Goal: Leave review/rating: Leave review/rating

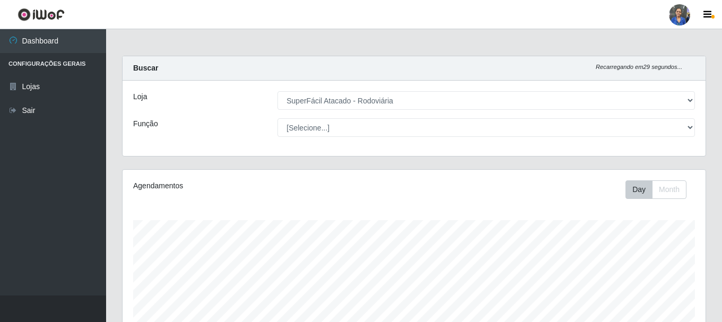
select select "400"
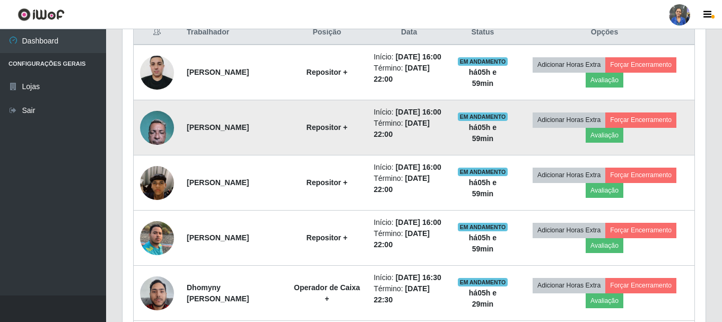
scroll to position [424, 0]
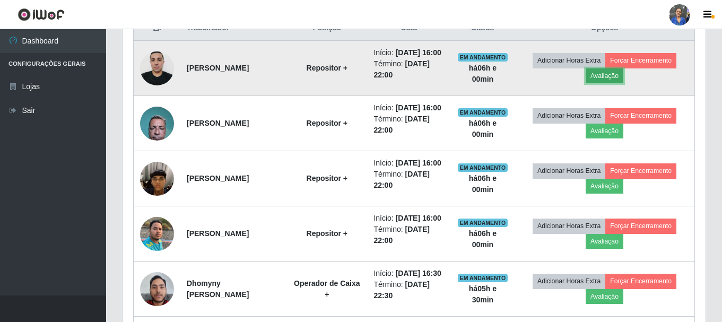
click at [623, 82] on button "Avaliação" at bounding box center [605, 75] width 38 height 15
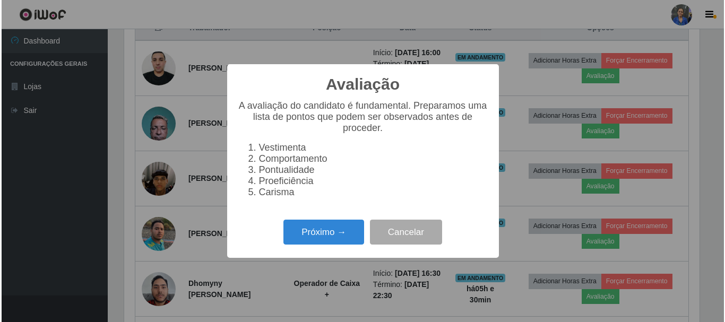
scroll to position [220, 578]
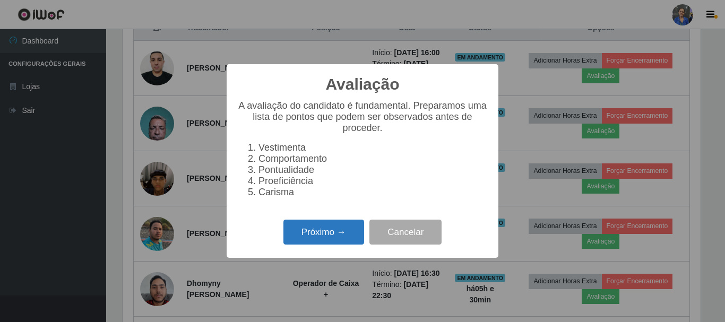
drag, startPoint x: 321, startPoint y: 237, endPoint x: 327, endPoint y: 227, distance: 11.5
click at [327, 227] on button "Próximo →" at bounding box center [323, 232] width 81 height 25
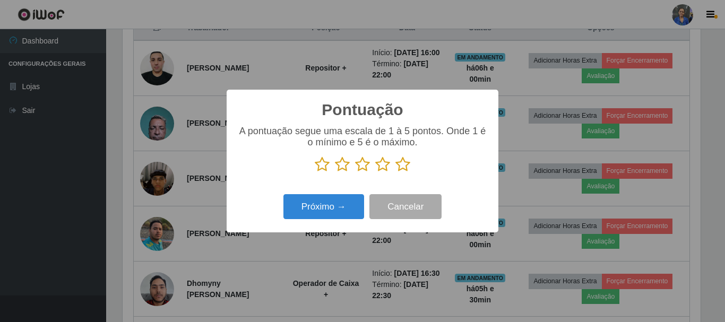
scroll to position [530314, 529956]
drag, startPoint x: 406, startPoint y: 164, endPoint x: 325, endPoint y: 203, distance: 89.9
click at [405, 164] on icon at bounding box center [402, 165] width 15 height 16
click at [395, 172] on input "radio" at bounding box center [395, 172] width 0 height 0
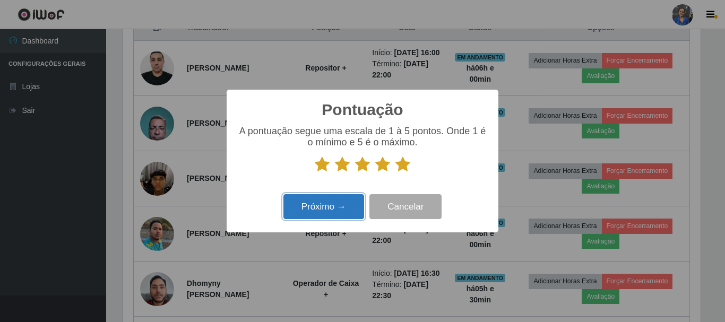
click at [315, 211] on button "Próximo →" at bounding box center [323, 206] width 81 height 25
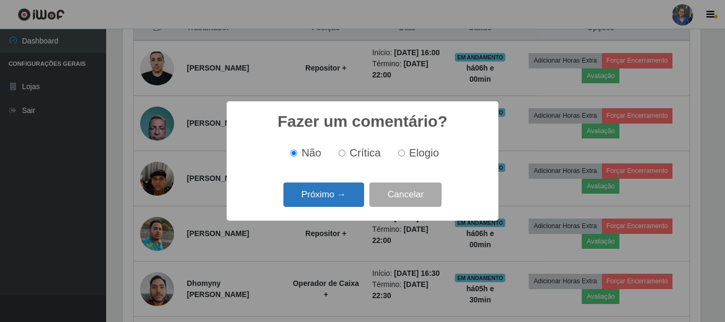
drag, startPoint x: 315, startPoint y: 211, endPoint x: 319, endPoint y: 195, distance: 16.5
click at [319, 195] on button "Próximo →" at bounding box center [323, 195] width 81 height 25
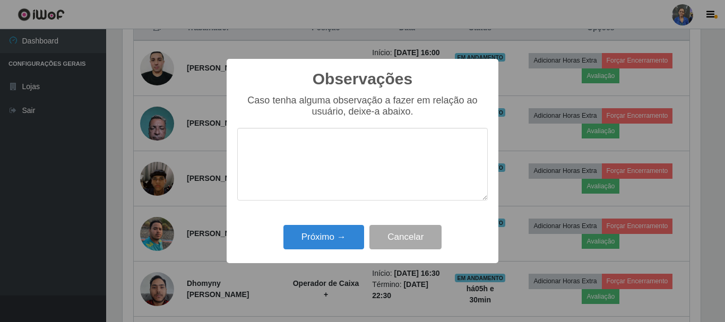
click at [320, 223] on div "Observações × Caso tenha alguma observação a fazer em relação ao usuário, deixe…" at bounding box center [363, 161] width 272 height 204
click at [320, 230] on button "Próximo →" at bounding box center [323, 237] width 81 height 25
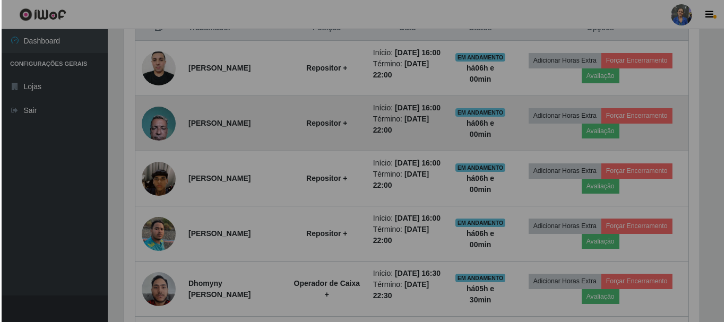
scroll to position [220, 583]
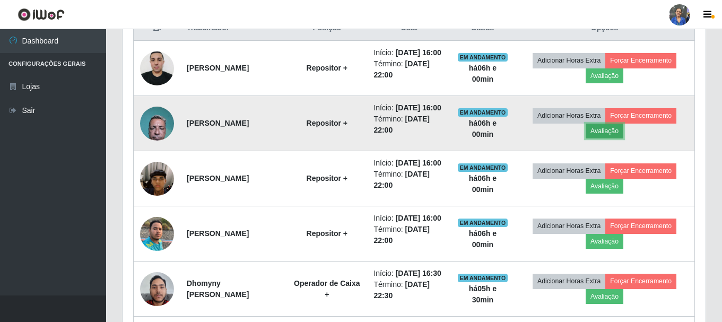
click at [615, 138] on button "Avaliação" at bounding box center [605, 131] width 38 height 15
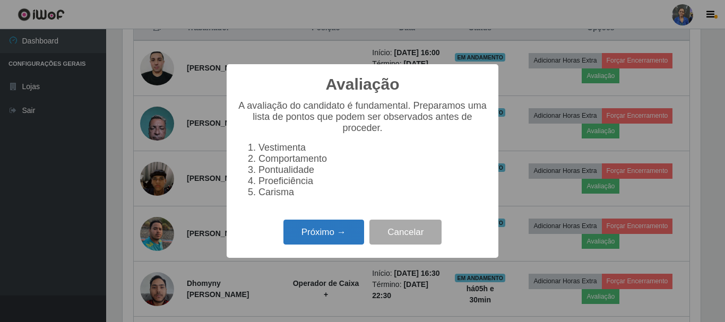
drag, startPoint x: 333, startPoint y: 240, endPoint x: 346, endPoint y: 228, distance: 17.7
click at [346, 228] on button "Próximo →" at bounding box center [323, 232] width 81 height 25
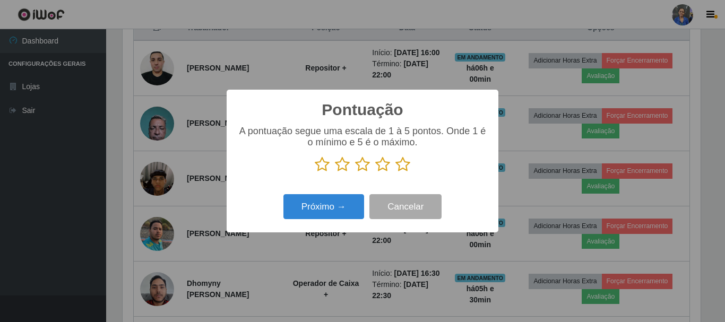
scroll to position [530314, 529956]
drag, startPoint x: 403, startPoint y: 165, endPoint x: 327, endPoint y: 218, distance: 91.8
click at [401, 167] on icon at bounding box center [402, 165] width 15 height 16
click at [395, 172] on input "radio" at bounding box center [395, 172] width 0 height 0
drag, startPoint x: 318, startPoint y: 222, endPoint x: 326, endPoint y: 211, distance: 13.7
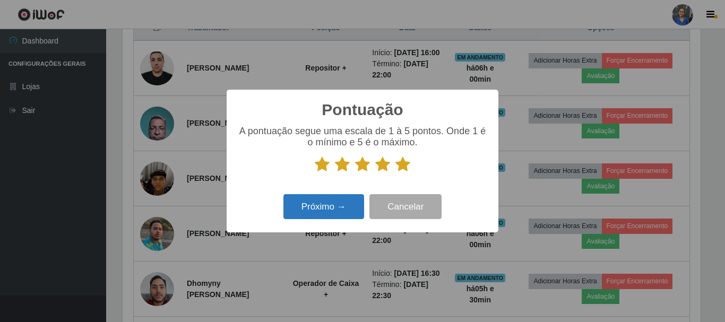
click at [320, 221] on div "Próximo → Cancelar" at bounding box center [362, 207] width 250 height 30
click at [327, 210] on button "Próximo →" at bounding box center [323, 206] width 81 height 25
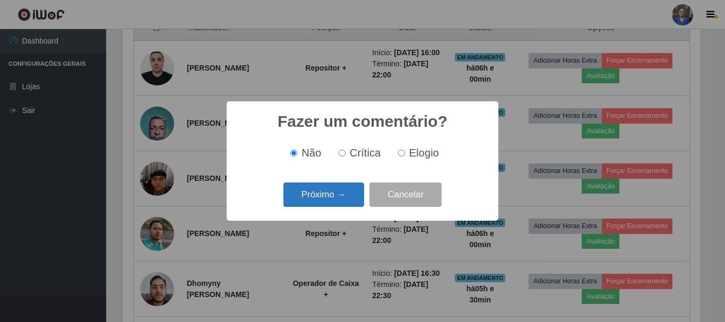
click at [333, 202] on button "Próximo →" at bounding box center [323, 195] width 81 height 25
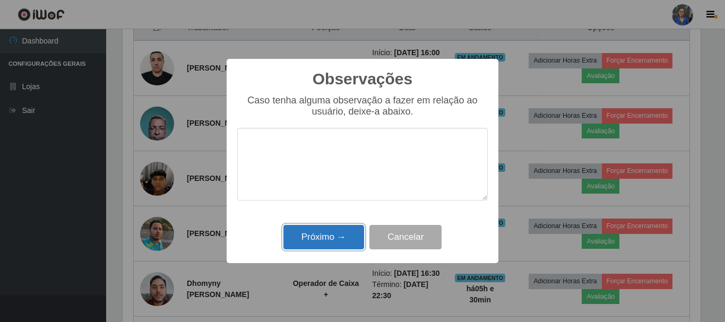
drag, startPoint x: 333, startPoint y: 232, endPoint x: 462, endPoint y: 212, distance: 130.5
click at [333, 233] on button "Próximo →" at bounding box center [323, 237] width 81 height 25
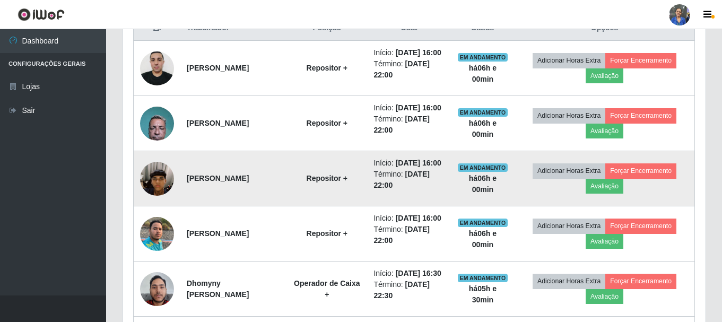
scroll to position [220, 583]
drag, startPoint x: 603, startPoint y: 213, endPoint x: 596, endPoint y: 213, distance: 6.9
click at [596, 194] on button "Avaliação" at bounding box center [605, 186] width 38 height 15
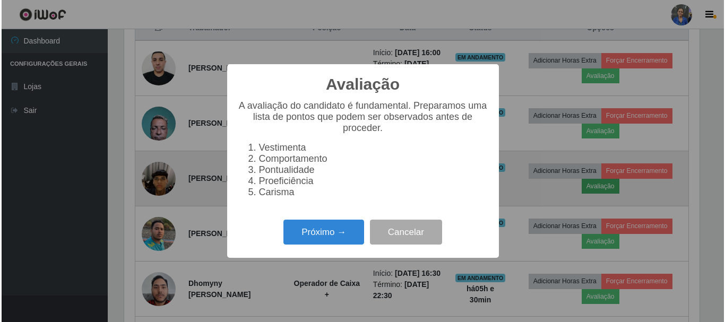
scroll to position [220, 578]
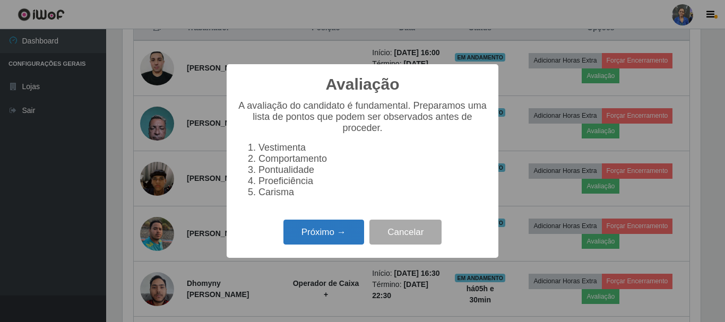
click at [332, 244] on button "Próximo →" at bounding box center [323, 232] width 81 height 25
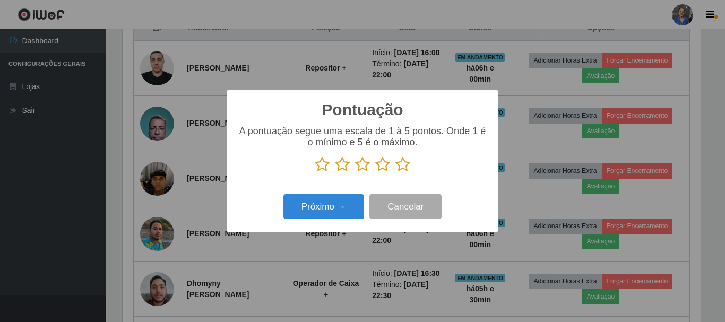
scroll to position [530314, 529956]
click at [409, 168] on icon at bounding box center [402, 165] width 15 height 16
click at [395, 172] on input "radio" at bounding box center [395, 172] width 0 height 0
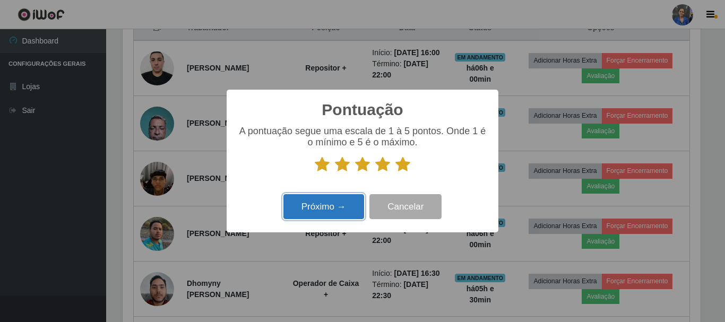
click at [337, 199] on button "Próximo →" at bounding box center [323, 206] width 81 height 25
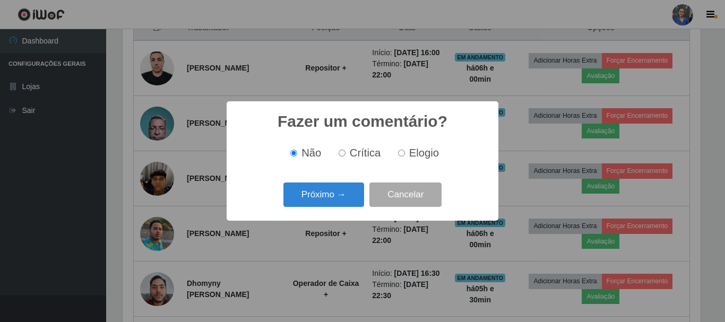
click at [337, 196] on button "Próximo →" at bounding box center [323, 195] width 81 height 25
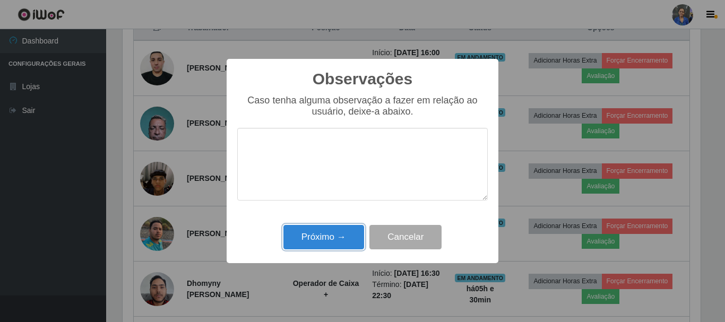
drag, startPoint x: 331, startPoint y: 234, endPoint x: 495, endPoint y: 229, distance: 164.0
click at [337, 233] on button "Próximo →" at bounding box center [323, 237] width 81 height 25
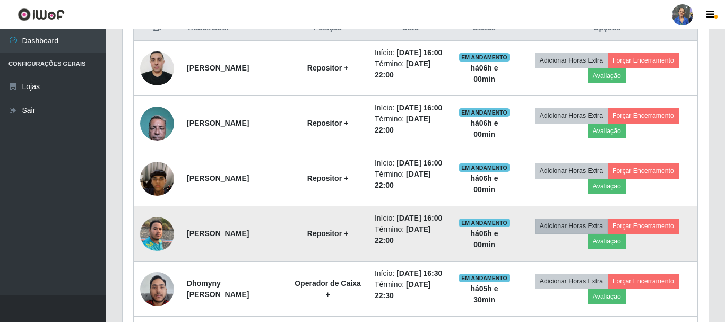
scroll to position [220, 583]
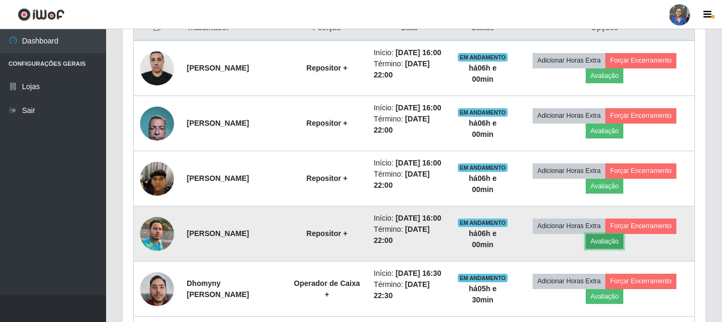
click at [612, 249] on button "Avaliação" at bounding box center [605, 241] width 38 height 15
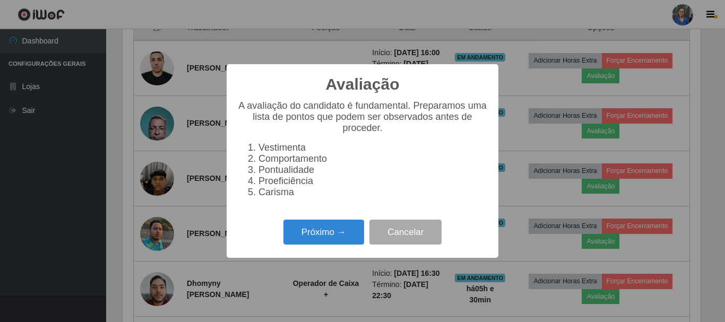
scroll to position [220, 578]
click at [329, 235] on button "Próximo →" at bounding box center [323, 232] width 81 height 25
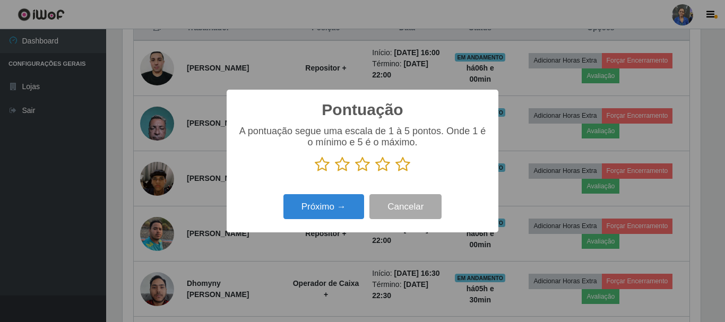
click at [396, 166] on icon at bounding box center [402, 165] width 15 height 16
click at [395, 172] on input "radio" at bounding box center [395, 172] width 0 height 0
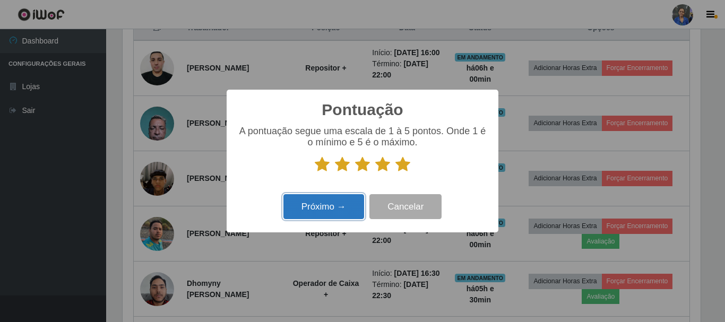
click at [320, 207] on button "Próximo →" at bounding box center [323, 206] width 81 height 25
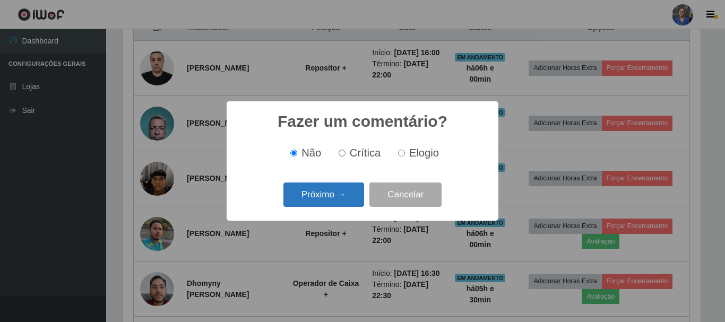
click at [323, 195] on button "Próximo →" at bounding box center [323, 195] width 81 height 25
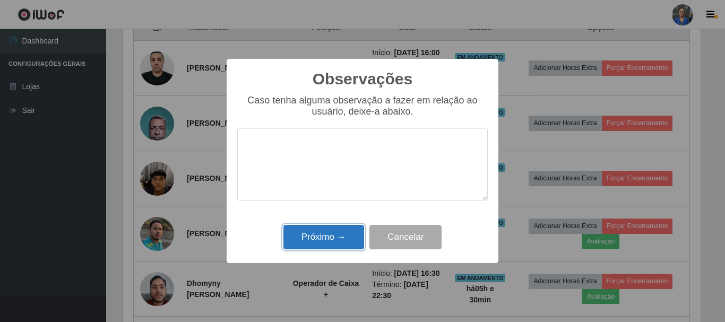
click at [317, 241] on button "Próximo →" at bounding box center [323, 237] width 81 height 25
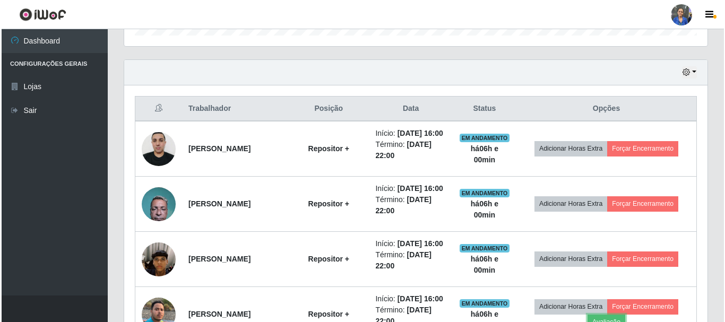
scroll to position [318, 0]
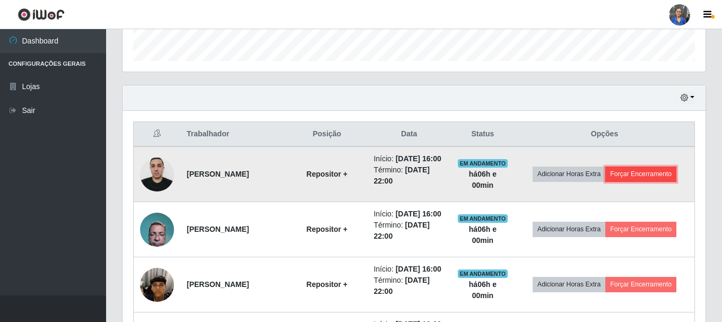
click at [652, 181] on button "Forçar Encerramento" at bounding box center [640, 174] width 71 height 15
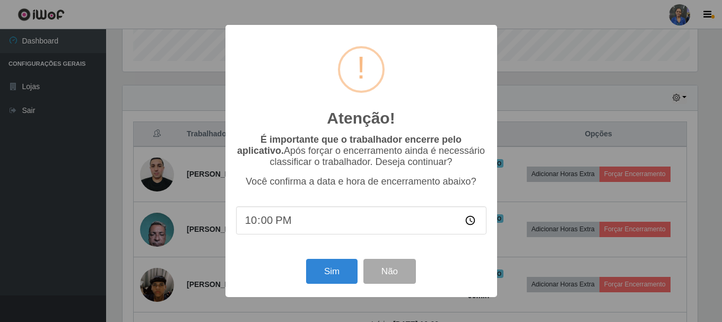
scroll to position [220, 578]
click at [326, 273] on button "Sim" at bounding box center [332, 271] width 51 height 25
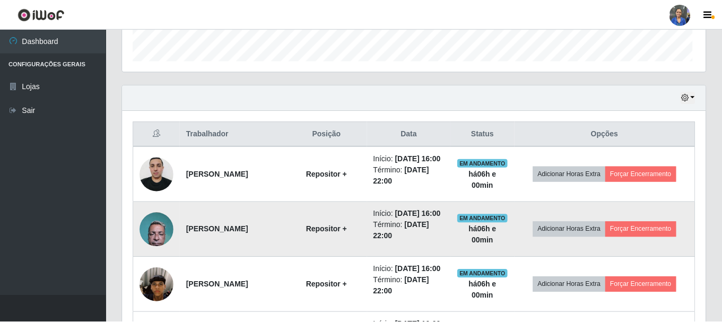
scroll to position [0, 0]
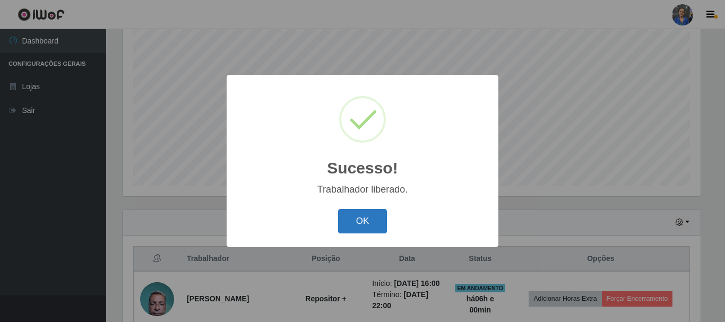
click at [371, 232] on button "OK" at bounding box center [362, 221] width 49 height 25
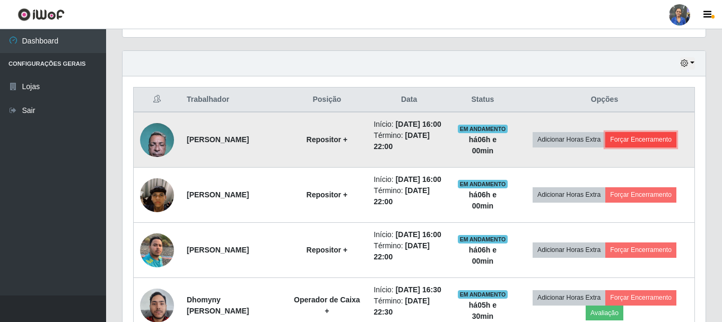
click at [647, 145] on button "Forçar Encerramento" at bounding box center [640, 139] width 71 height 15
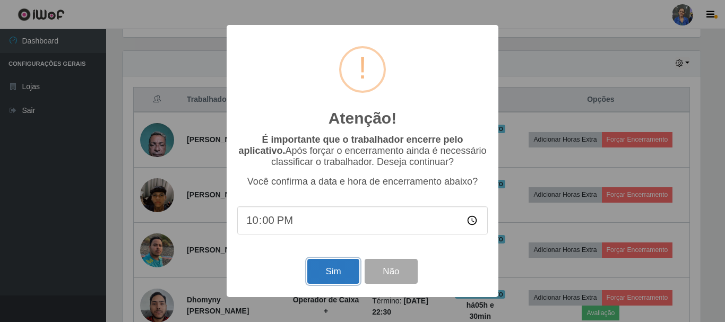
click at [343, 272] on button "Sim" at bounding box center [332, 271] width 51 height 25
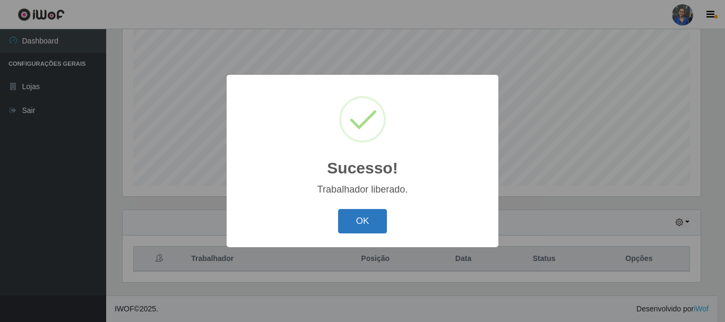
click at [361, 222] on button "OK" at bounding box center [362, 221] width 49 height 25
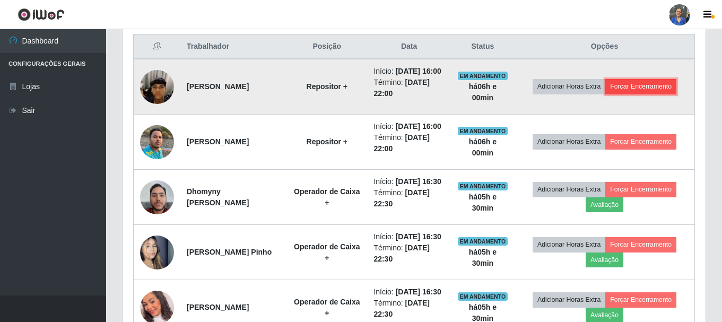
click at [651, 88] on button "Forçar Encerramento" at bounding box center [640, 86] width 71 height 15
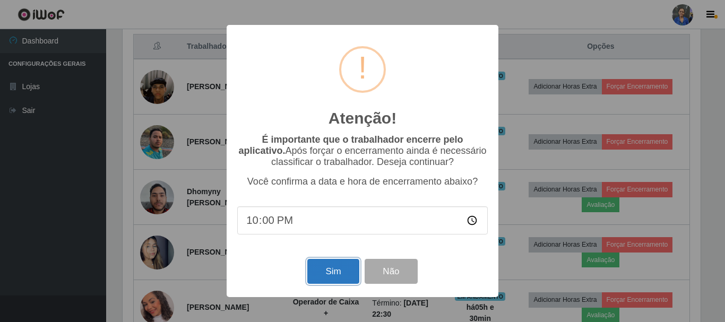
click at [331, 277] on button "Sim" at bounding box center [332, 271] width 51 height 25
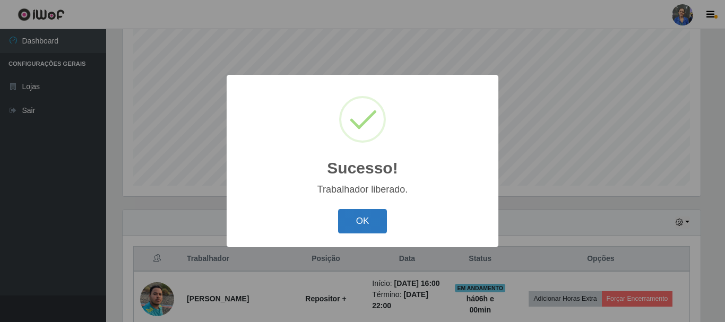
click at [377, 228] on button "OK" at bounding box center [362, 221] width 49 height 25
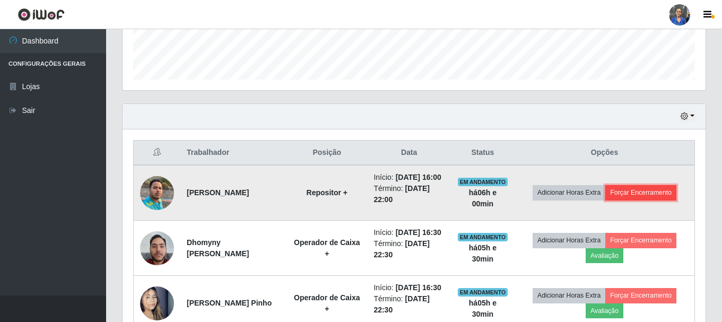
click at [665, 200] on button "Forçar Encerramento" at bounding box center [640, 192] width 71 height 15
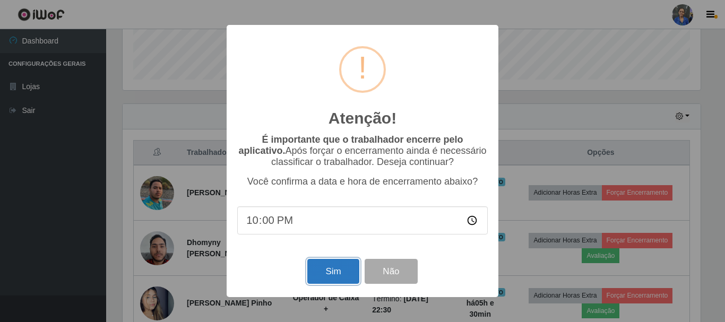
click at [322, 279] on button "Sim" at bounding box center [332, 271] width 51 height 25
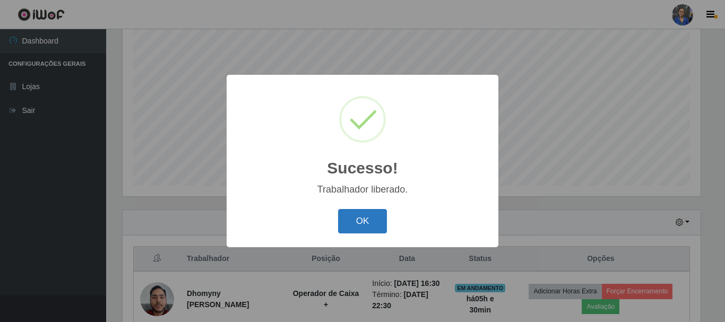
click at [361, 216] on button "OK" at bounding box center [362, 221] width 49 height 25
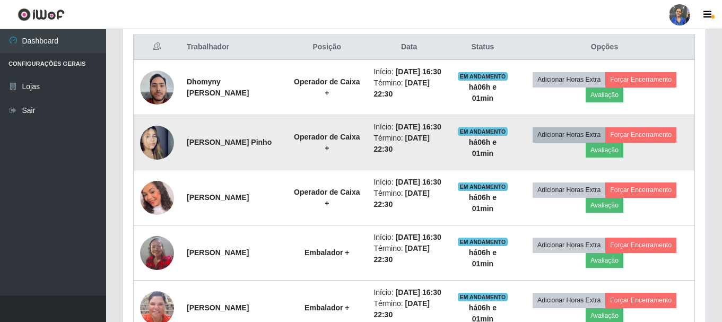
scroll to position [406, 0]
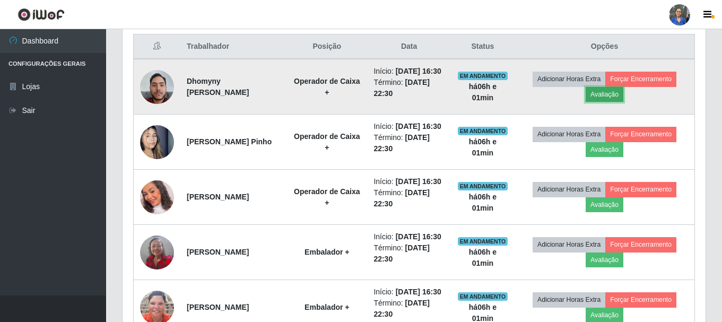
click at [606, 102] on button "Avaliação" at bounding box center [605, 94] width 38 height 15
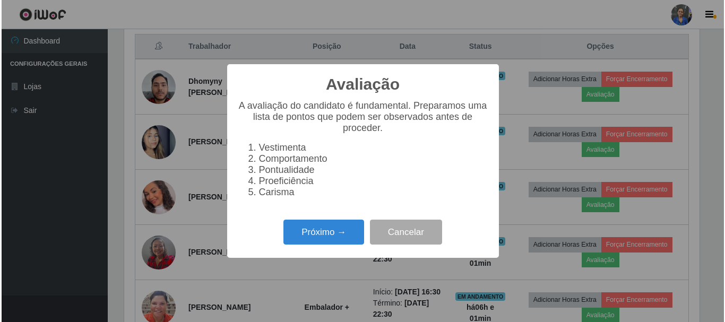
scroll to position [220, 578]
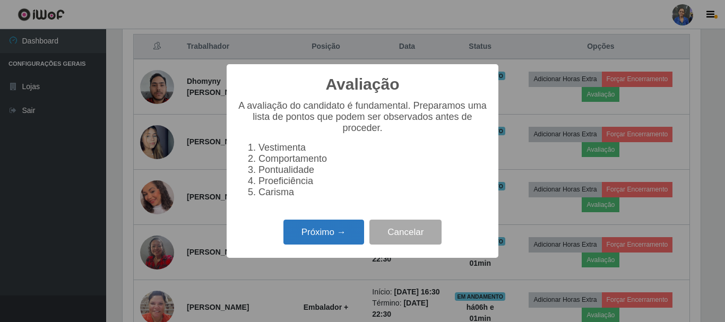
click at [338, 229] on button "Próximo →" at bounding box center [323, 232] width 81 height 25
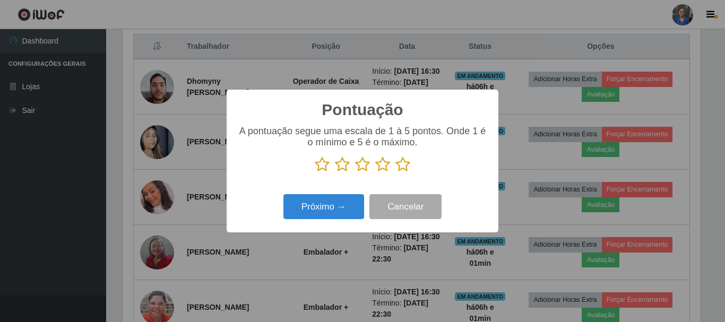
click at [399, 166] on icon at bounding box center [402, 165] width 15 height 16
click at [395, 172] on input "radio" at bounding box center [395, 172] width 0 height 0
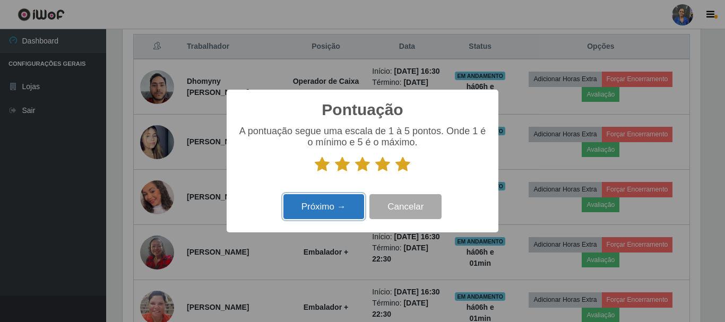
click at [331, 210] on button "Próximo →" at bounding box center [323, 206] width 81 height 25
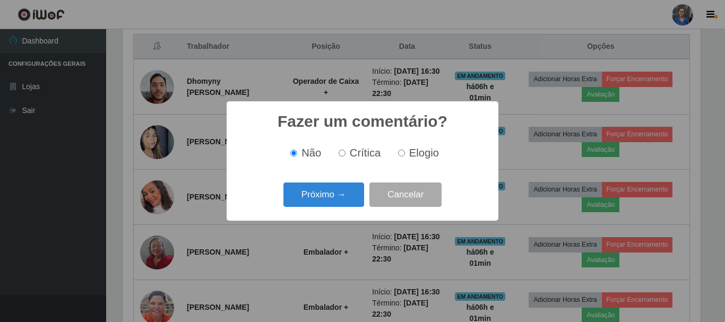
drag, startPoint x: 331, startPoint y: 210, endPoint x: 332, endPoint y: 201, distance: 9.1
click at [332, 201] on button "Próximo →" at bounding box center [323, 195] width 81 height 25
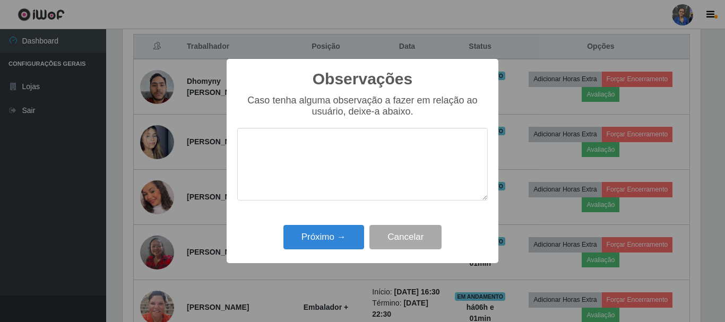
click at [337, 225] on div "Próximo → Cancelar" at bounding box center [362, 237] width 250 height 30
click at [332, 237] on button "Próximo →" at bounding box center [323, 237] width 81 height 25
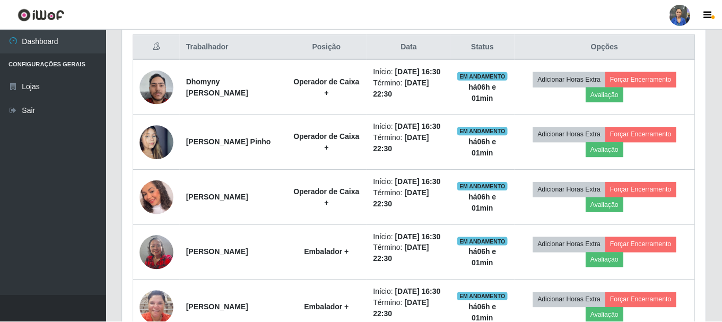
scroll to position [220, 583]
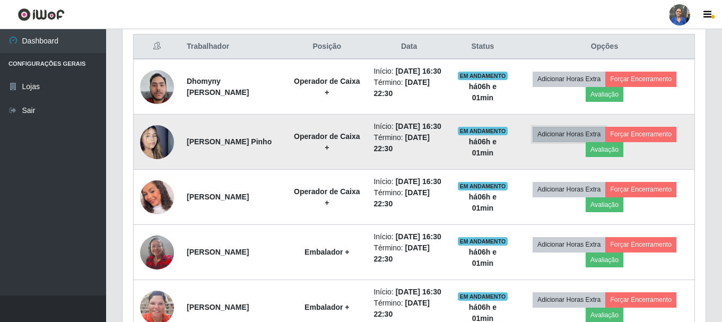
click at [605, 142] on button "Adicionar Horas Extra" at bounding box center [569, 134] width 73 height 15
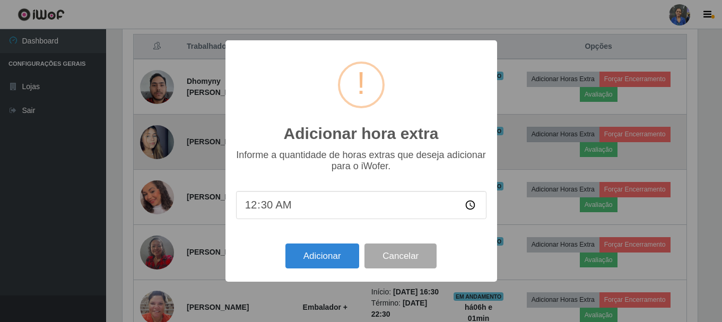
scroll to position [220, 578]
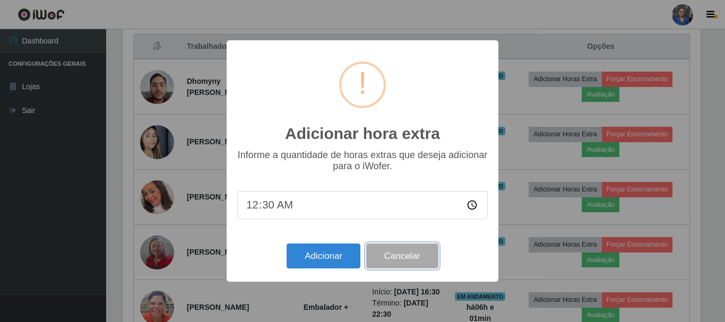
drag, startPoint x: 415, startPoint y: 254, endPoint x: 558, endPoint y: 216, distance: 147.2
click at [419, 253] on button "Cancelar" at bounding box center [402, 256] width 72 height 25
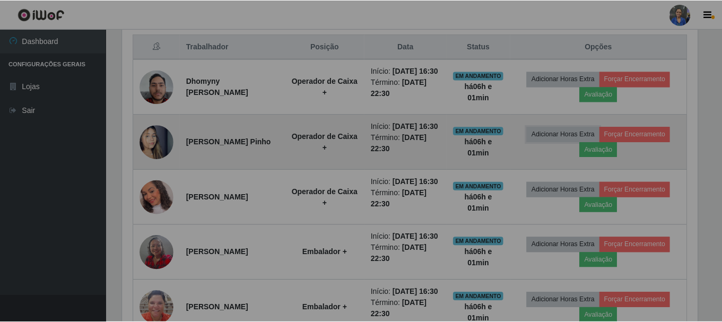
scroll to position [220, 583]
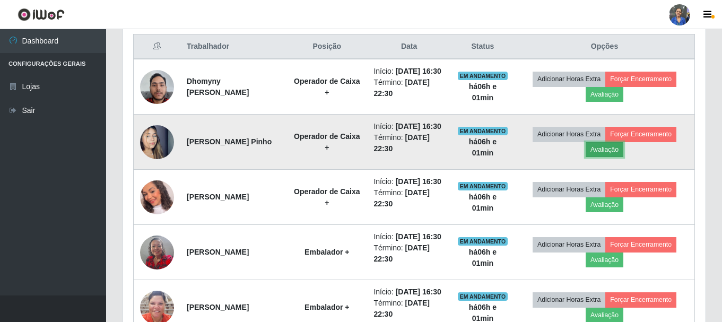
click at [614, 157] on button "Avaliação" at bounding box center [605, 149] width 38 height 15
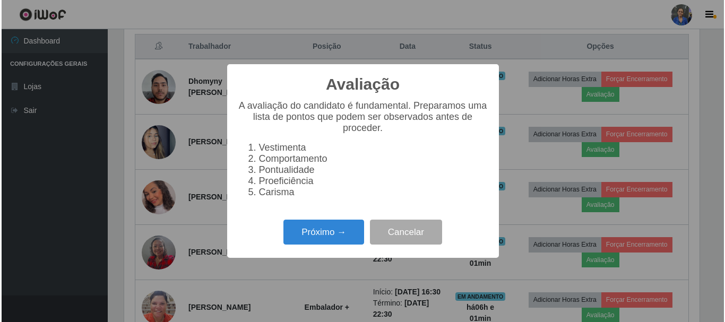
scroll to position [220, 578]
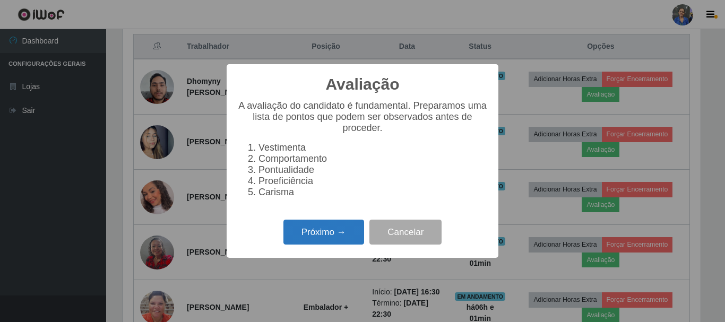
click at [343, 233] on button "Próximo →" at bounding box center [323, 232] width 81 height 25
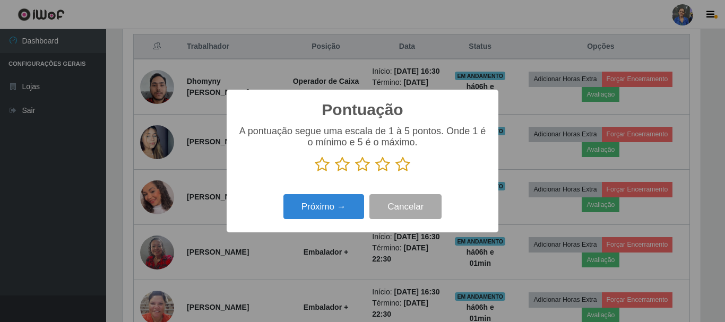
click at [403, 163] on icon at bounding box center [402, 165] width 15 height 16
click at [395, 172] on input "radio" at bounding box center [395, 172] width 0 height 0
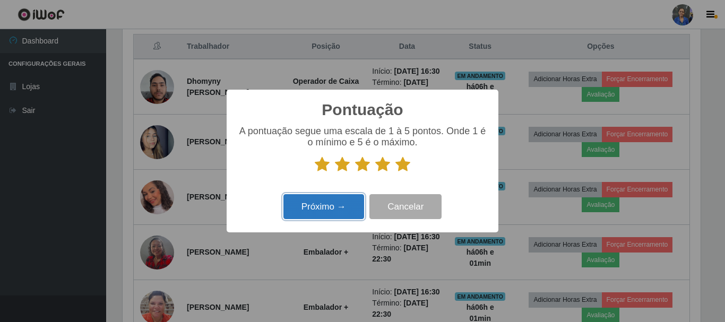
click at [324, 208] on button "Próximo →" at bounding box center [323, 206] width 81 height 25
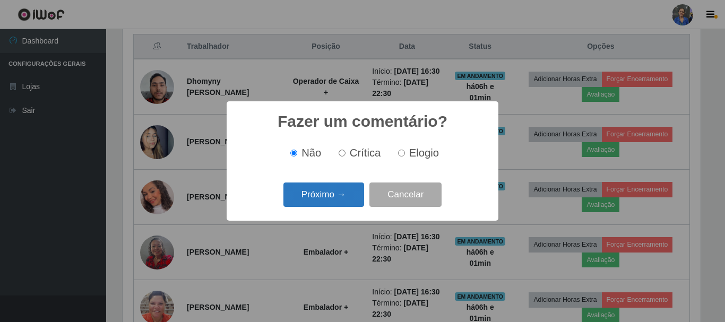
click at [326, 205] on button "Próximo →" at bounding box center [323, 195] width 81 height 25
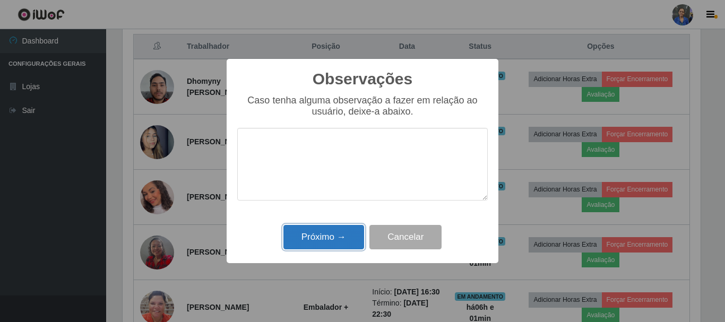
click at [337, 245] on button "Próximo →" at bounding box center [323, 237] width 81 height 25
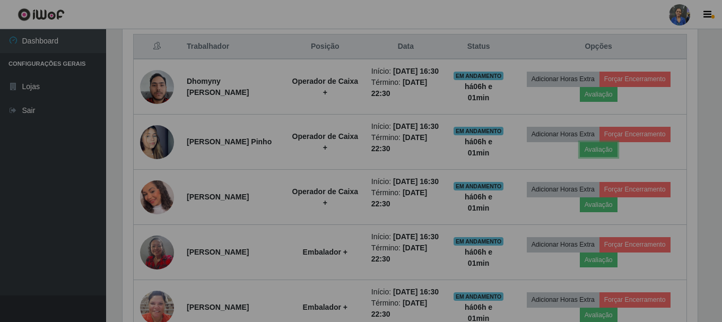
scroll to position [220, 583]
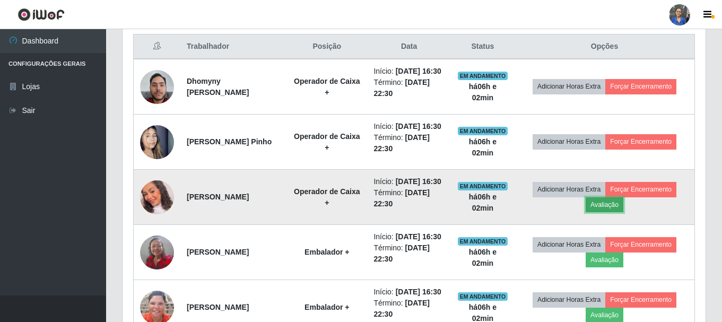
click at [599, 212] on button "Avaliação" at bounding box center [605, 204] width 38 height 15
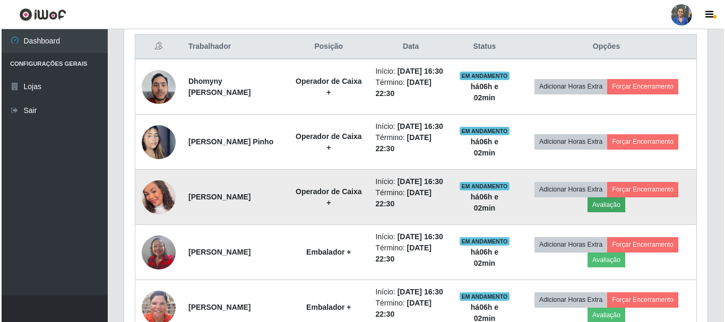
scroll to position [220, 578]
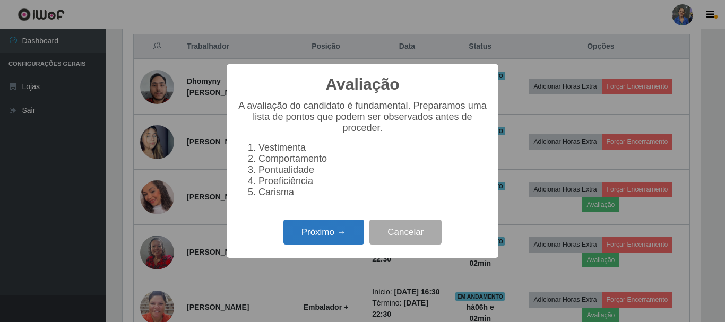
click at [346, 232] on button "Próximo →" at bounding box center [323, 232] width 81 height 25
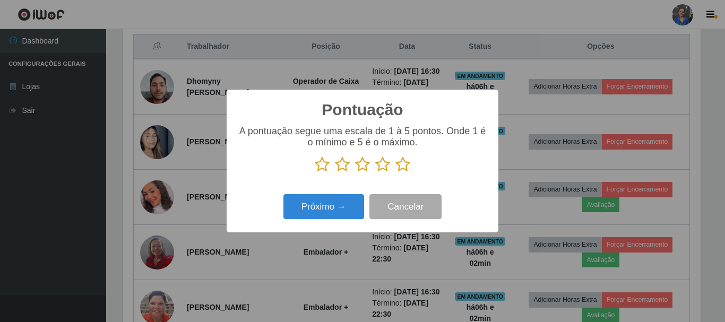
click at [397, 162] on icon at bounding box center [402, 165] width 15 height 16
click at [395, 172] on input "radio" at bounding box center [395, 172] width 0 height 0
click at [332, 195] on div "Próximo → Cancelar" at bounding box center [362, 207] width 250 height 30
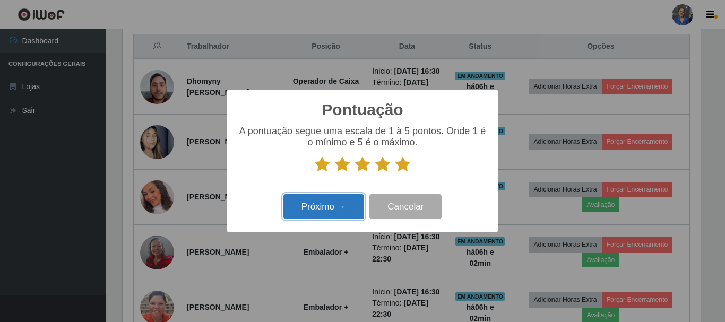
click at [328, 210] on button "Próximo →" at bounding box center [323, 206] width 81 height 25
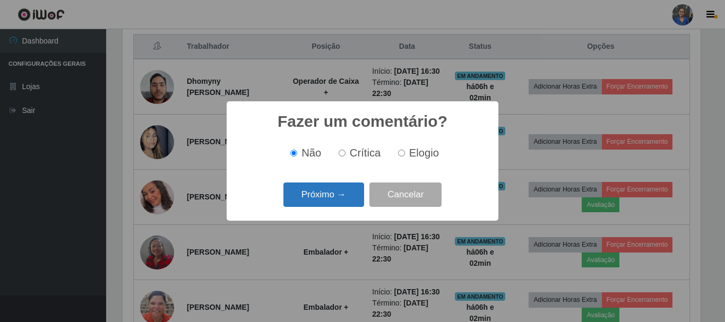
click at [328, 201] on button "Próximo →" at bounding box center [323, 195] width 81 height 25
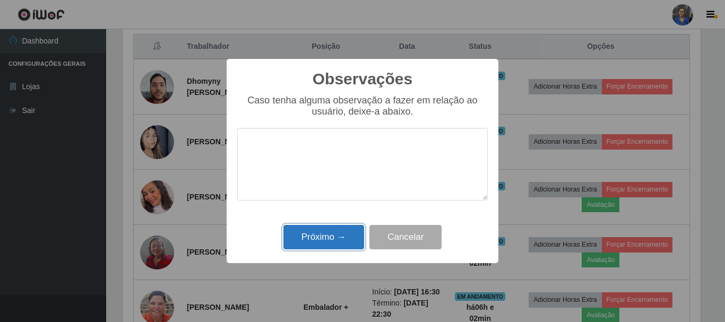
click at [319, 232] on button "Próximo →" at bounding box center [323, 237] width 81 height 25
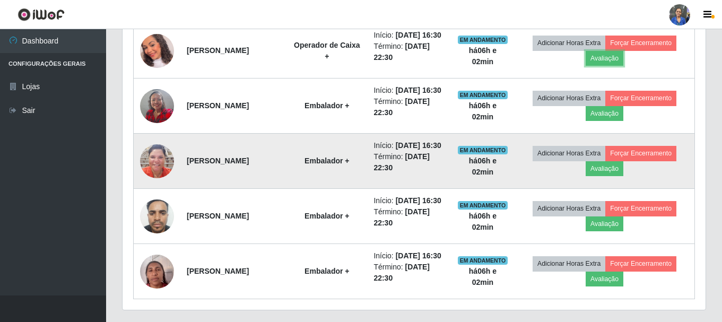
scroll to position [565, 0]
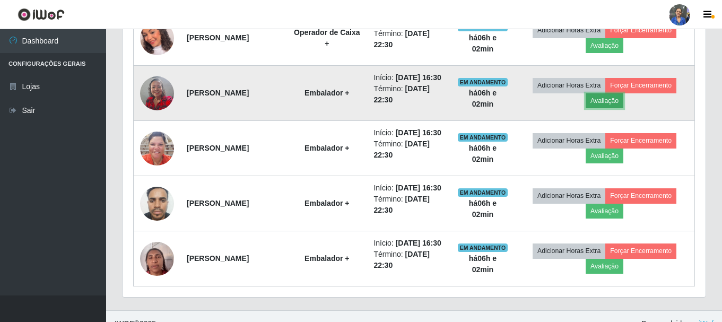
click at [601, 108] on button "Avaliação" at bounding box center [605, 100] width 38 height 15
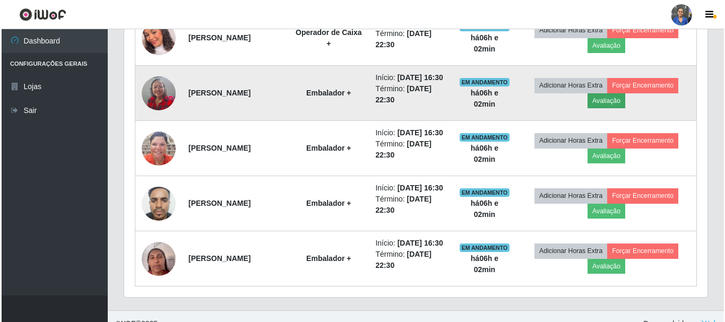
scroll to position [220, 578]
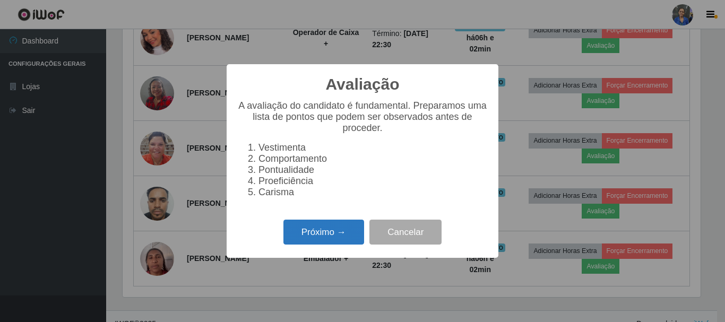
click at [329, 238] on button "Próximo →" at bounding box center [323, 232] width 81 height 25
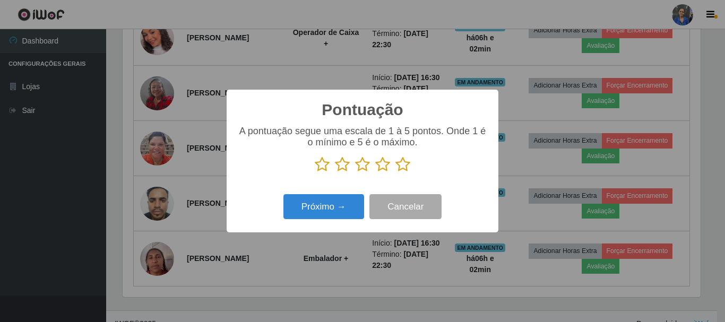
click at [402, 166] on icon at bounding box center [402, 165] width 15 height 16
click at [395, 172] on input "radio" at bounding box center [395, 172] width 0 height 0
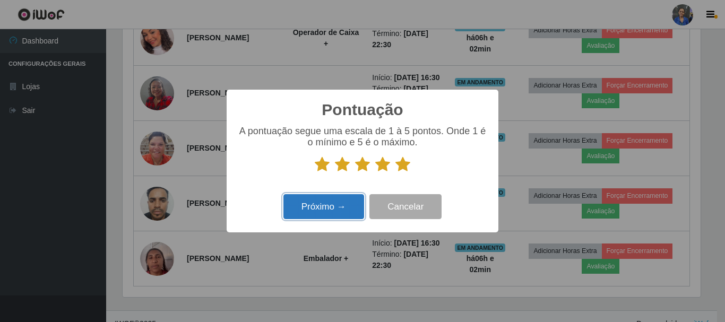
click at [310, 198] on button "Próximo →" at bounding box center [323, 206] width 81 height 25
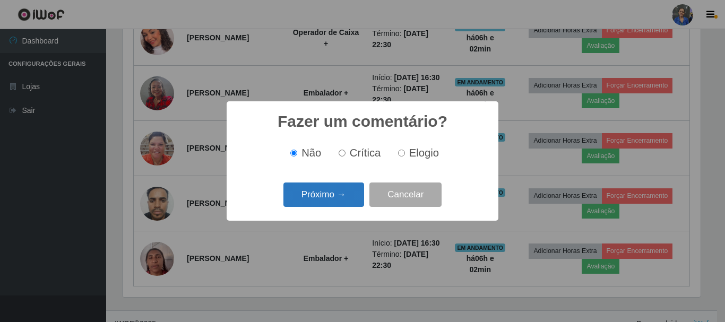
click at [321, 192] on button "Próximo →" at bounding box center [323, 195] width 81 height 25
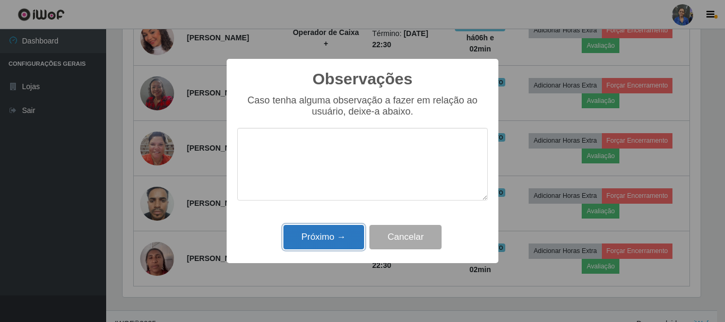
click at [317, 239] on button "Próximo →" at bounding box center [323, 237] width 81 height 25
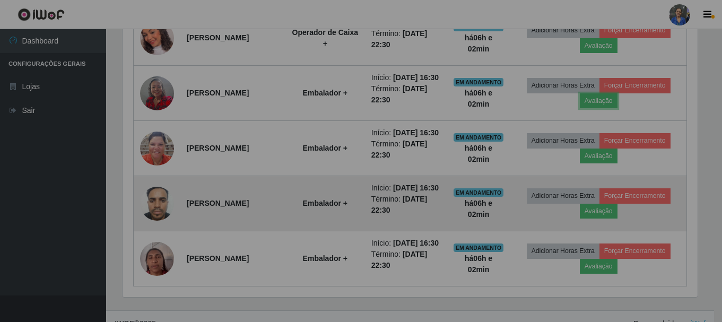
scroll to position [220, 583]
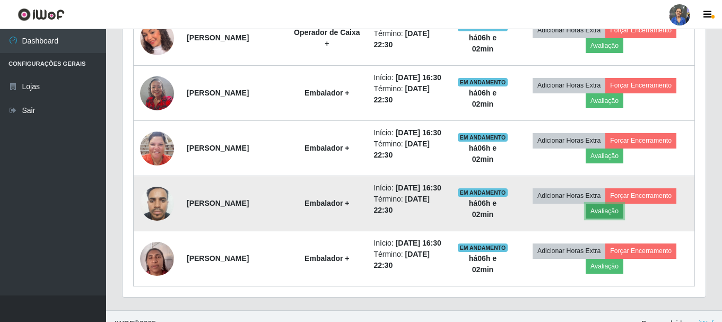
click at [606, 219] on button "Avaliação" at bounding box center [605, 211] width 38 height 15
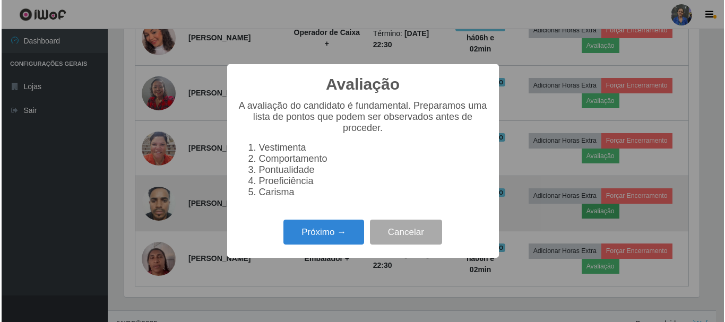
scroll to position [220, 578]
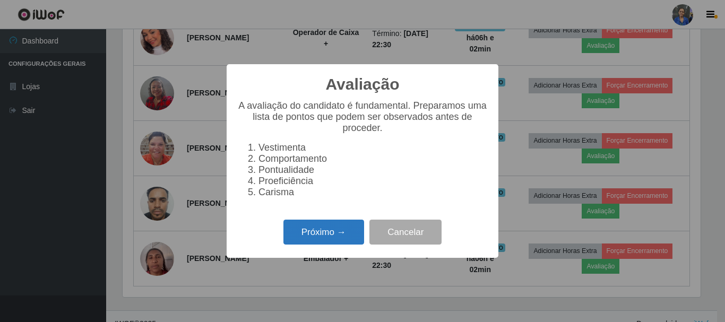
click at [336, 240] on button "Próximo →" at bounding box center [323, 232] width 81 height 25
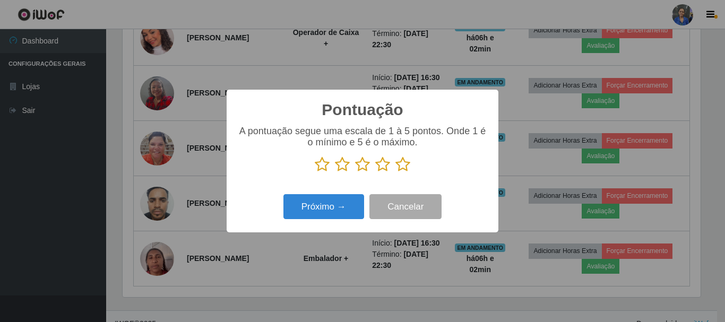
scroll to position [530314, 529956]
click at [408, 167] on icon at bounding box center [402, 165] width 15 height 16
click at [395, 172] on input "radio" at bounding box center [395, 172] width 0 height 0
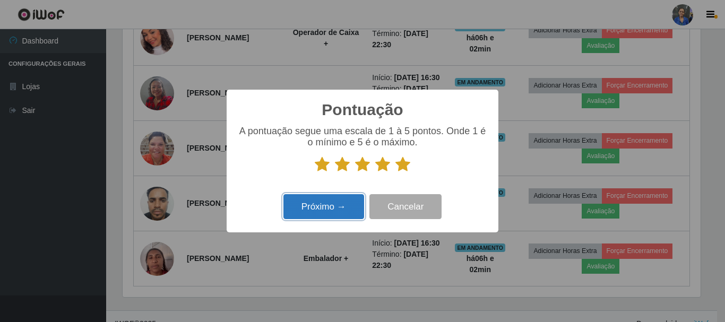
click at [355, 205] on button "Próximo →" at bounding box center [323, 206] width 81 height 25
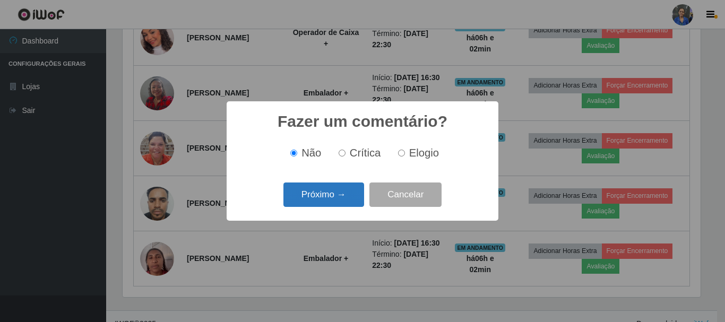
click at [334, 196] on button "Próximo →" at bounding box center [323, 195] width 81 height 25
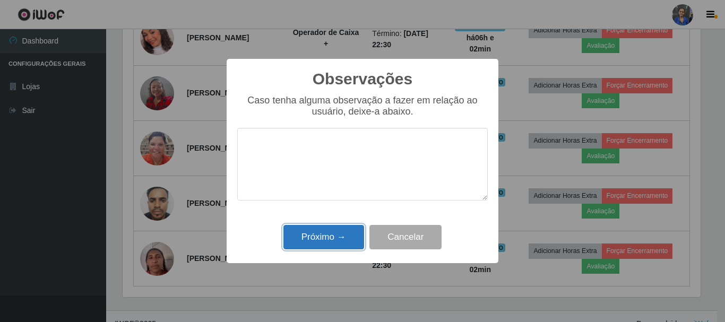
click at [336, 238] on button "Próximo →" at bounding box center [323, 237] width 81 height 25
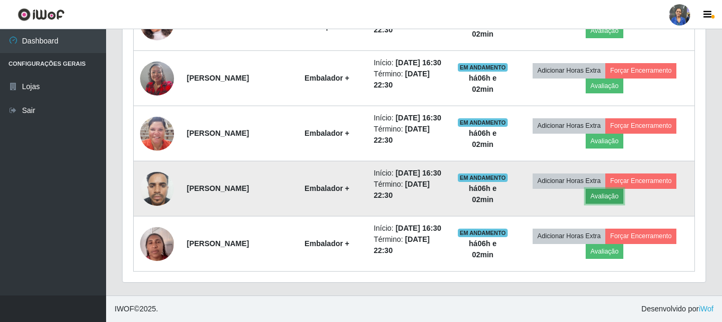
click at [613, 204] on button "Avaliação" at bounding box center [605, 196] width 38 height 15
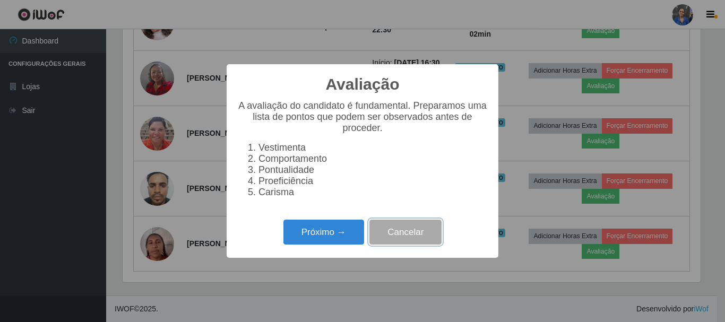
drag, startPoint x: 399, startPoint y: 244, endPoint x: 166, endPoint y: 225, distance: 234.2
click at [396, 244] on button "Cancelar" at bounding box center [405, 232] width 72 height 25
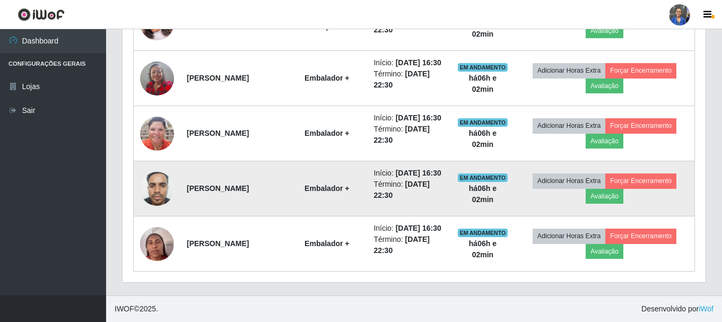
click at [163, 211] on img at bounding box center [157, 188] width 34 height 45
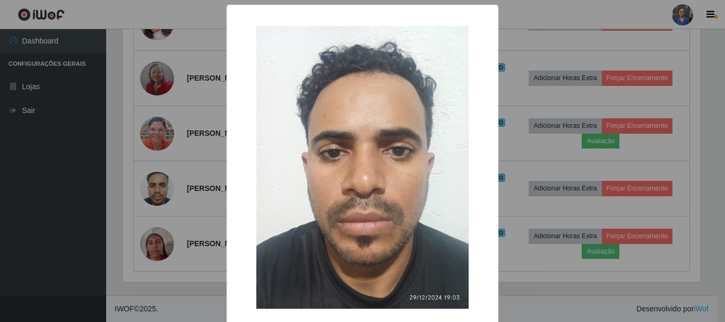
click at [187, 211] on div "× OK Cancel" at bounding box center [362, 161] width 725 height 322
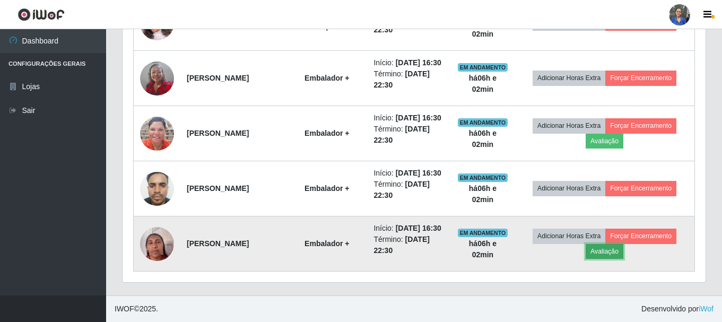
click at [611, 246] on button "Avaliação" at bounding box center [605, 251] width 38 height 15
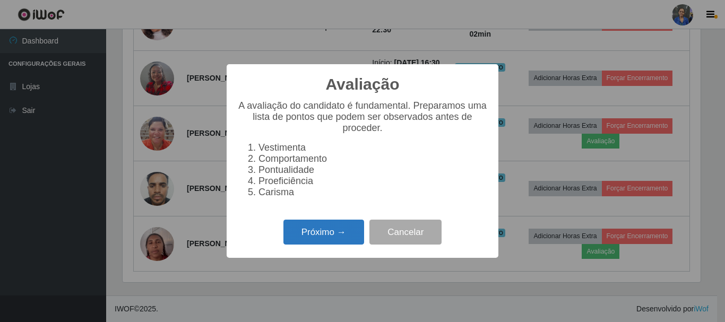
click at [328, 234] on button "Próximo →" at bounding box center [323, 232] width 81 height 25
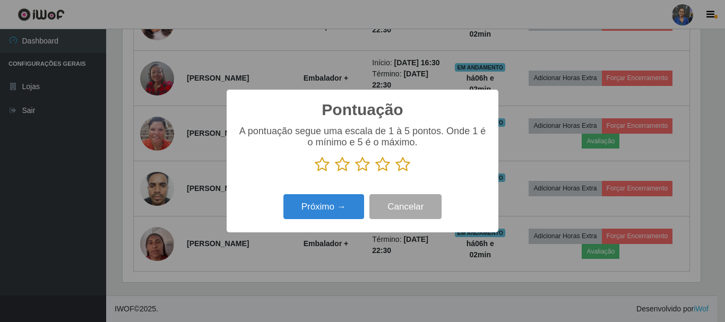
click at [406, 170] on icon at bounding box center [402, 165] width 15 height 16
click at [395, 172] on input "radio" at bounding box center [395, 172] width 0 height 0
click at [357, 193] on div "Próximo → Cancelar" at bounding box center [362, 207] width 250 height 30
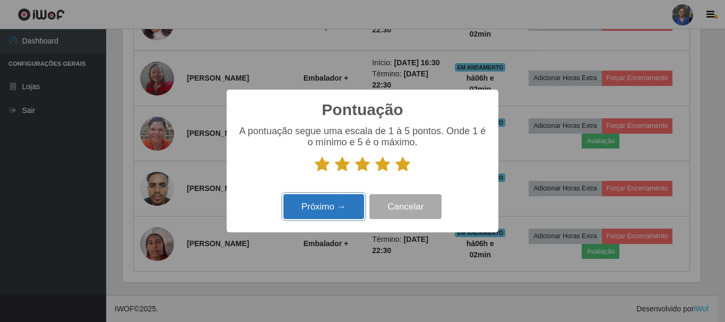
click at [354, 199] on button "Próximo →" at bounding box center [323, 206] width 81 height 25
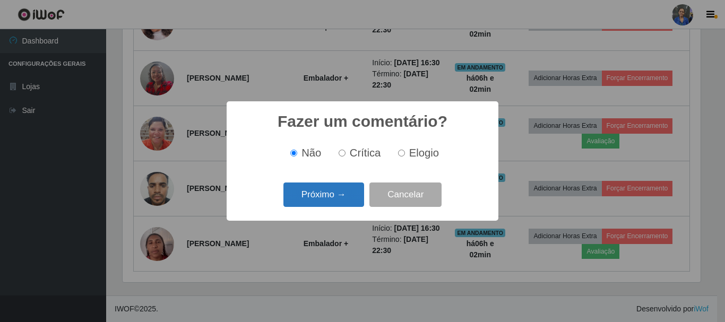
click at [352, 191] on button "Próximo →" at bounding box center [323, 195] width 81 height 25
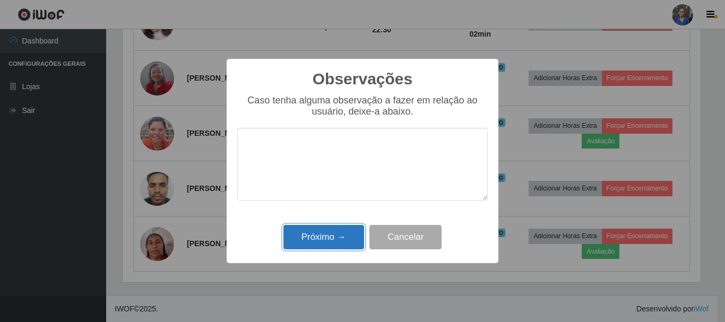
click at [345, 233] on button "Próximo →" at bounding box center [323, 237] width 81 height 25
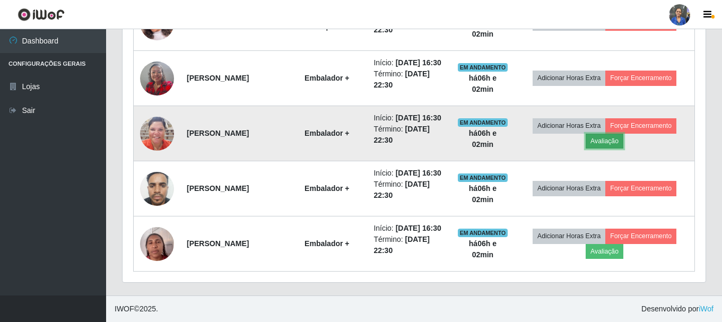
click at [605, 134] on button "Avaliação" at bounding box center [605, 141] width 38 height 15
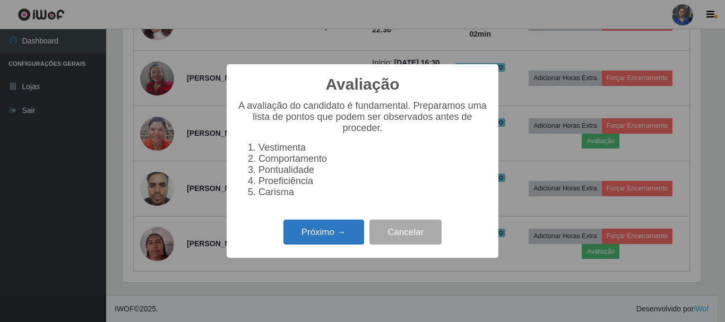
drag, startPoint x: 312, startPoint y: 237, endPoint x: 318, endPoint y: 234, distance: 6.6
click at [318, 234] on button "Próximo →" at bounding box center [323, 232] width 81 height 25
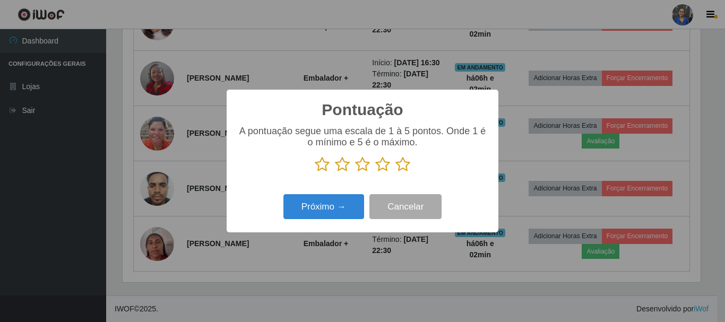
click at [397, 164] on icon at bounding box center [402, 165] width 15 height 16
click at [395, 172] on input "radio" at bounding box center [395, 172] width 0 height 0
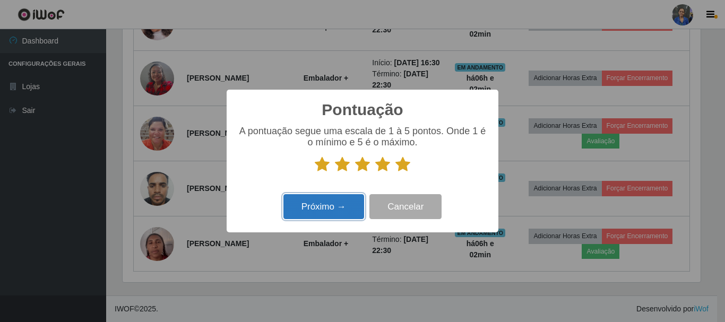
click at [328, 212] on button "Próximo →" at bounding box center [323, 206] width 81 height 25
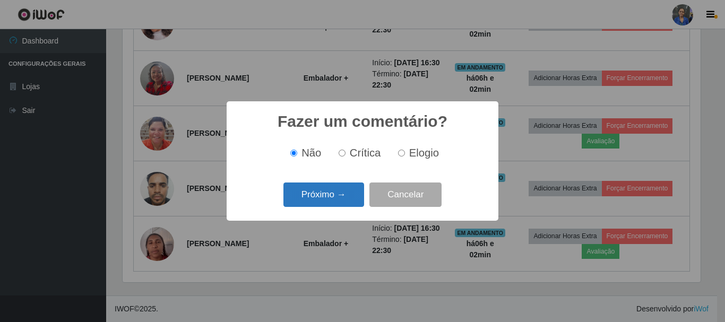
click at [346, 187] on button "Próximo →" at bounding box center [323, 195] width 81 height 25
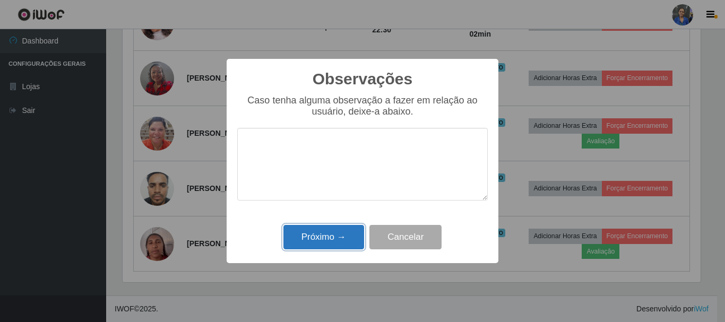
click at [334, 250] on button "Próximo →" at bounding box center [323, 237] width 81 height 25
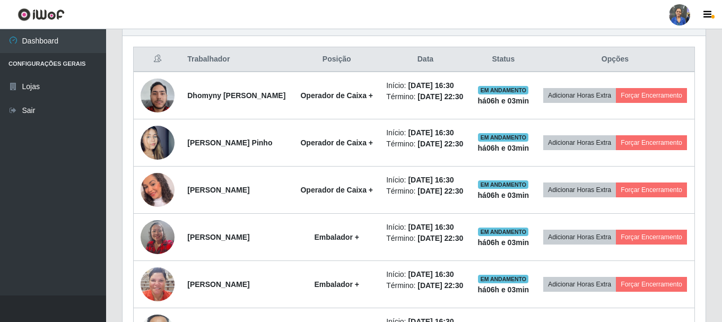
scroll to position [315, 0]
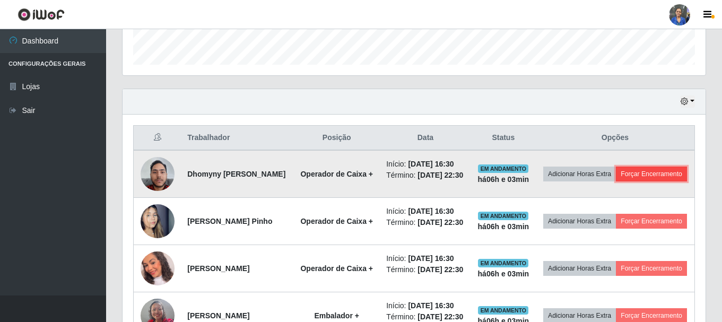
click at [631, 181] on button "Forçar Encerramento" at bounding box center [651, 174] width 71 height 15
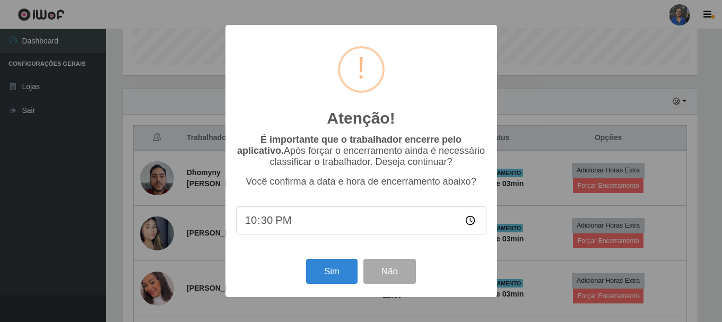
scroll to position [220, 578]
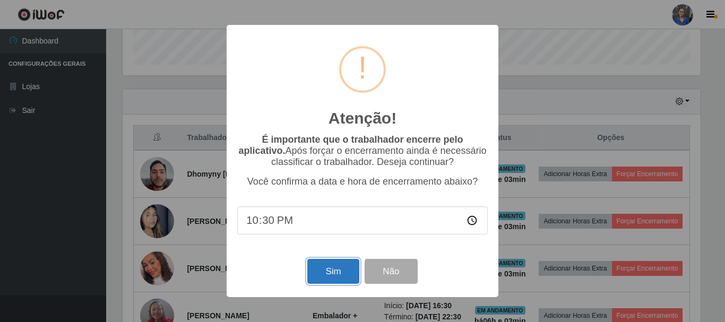
click at [332, 266] on button "Sim" at bounding box center [332, 271] width 51 height 25
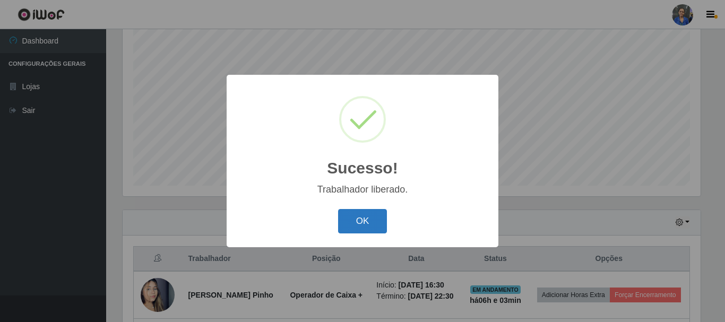
click at [357, 223] on button "OK" at bounding box center [362, 221] width 49 height 25
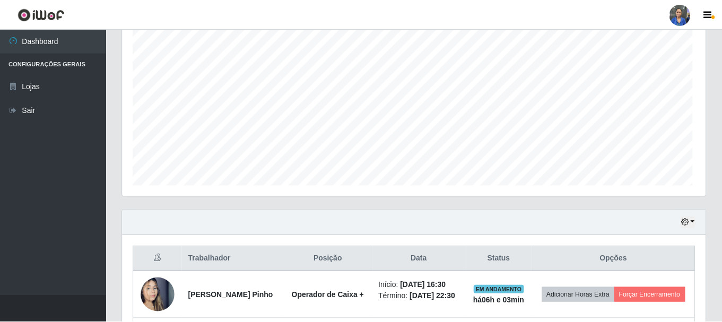
scroll to position [300, 0]
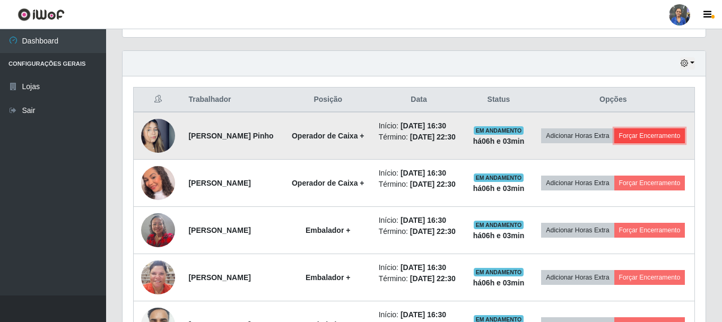
click at [618, 143] on button "Forçar Encerramento" at bounding box center [649, 135] width 71 height 15
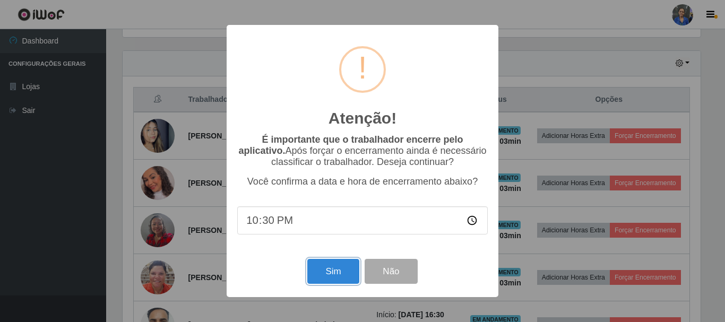
drag, startPoint x: 341, startPoint y: 272, endPoint x: 353, endPoint y: 244, distance: 30.9
click at [340, 272] on button "Sim" at bounding box center [332, 271] width 51 height 25
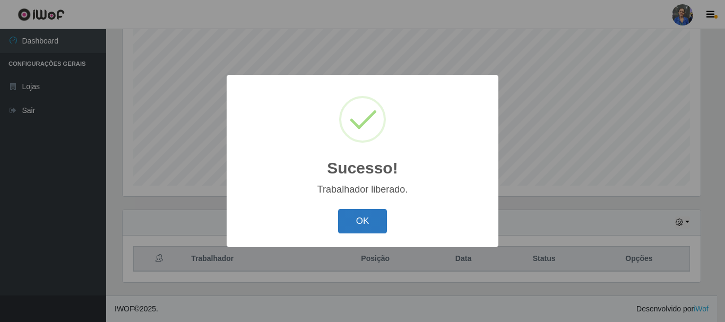
click at [364, 212] on button "OK" at bounding box center [362, 221] width 49 height 25
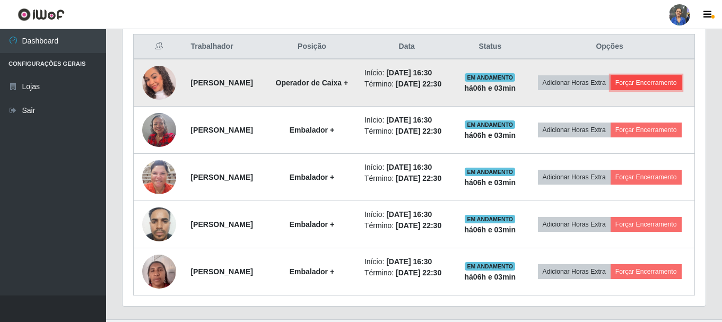
click at [624, 90] on button "Forçar Encerramento" at bounding box center [646, 82] width 71 height 15
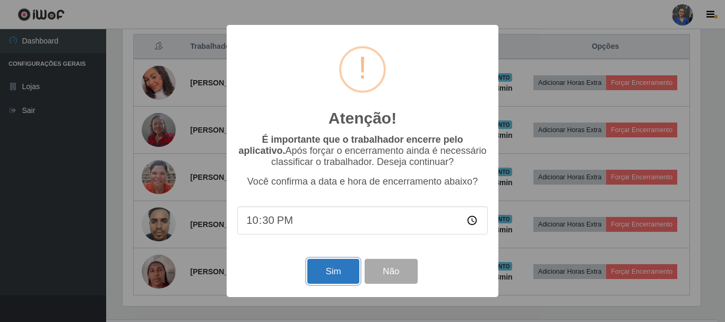
click at [335, 281] on button "Sim" at bounding box center [332, 271] width 51 height 25
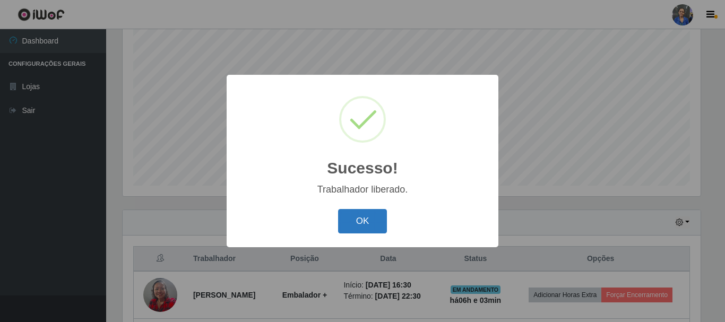
click at [358, 214] on button "OK" at bounding box center [362, 221] width 49 height 25
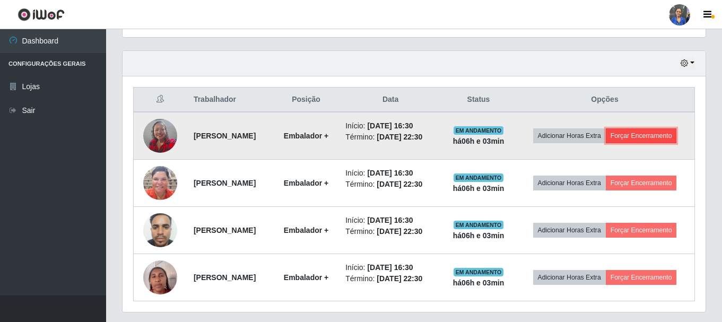
click at [652, 134] on button "Forçar Encerramento" at bounding box center [641, 135] width 71 height 15
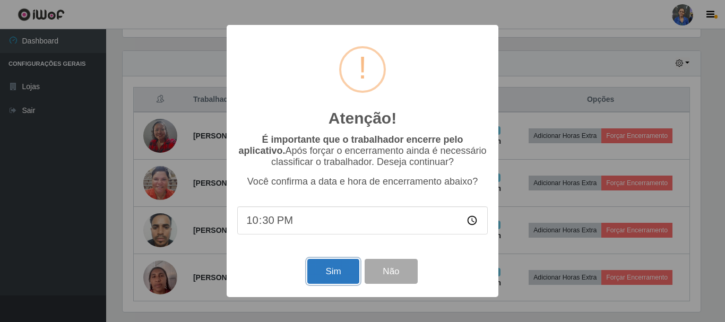
click at [321, 272] on button "Sim" at bounding box center [332, 271] width 51 height 25
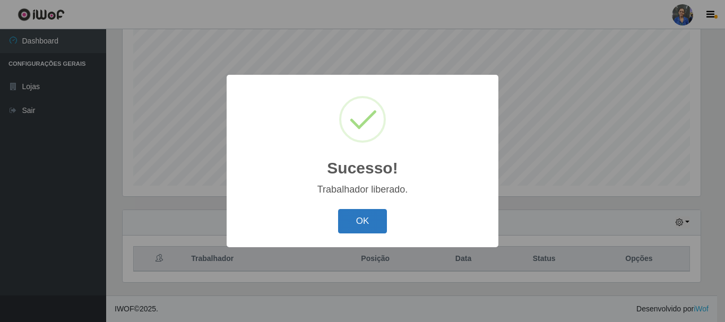
click at [367, 214] on button "OK" at bounding box center [362, 221] width 49 height 25
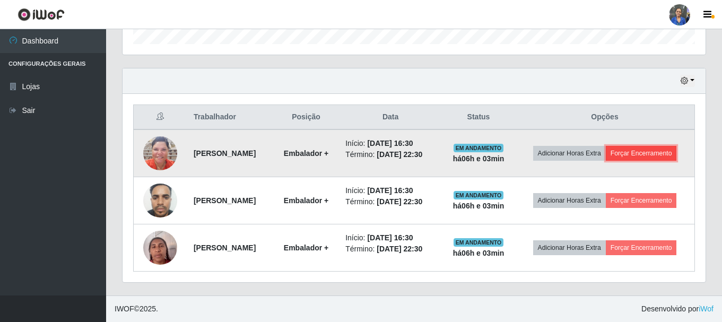
click at [628, 155] on button "Forçar Encerramento" at bounding box center [641, 153] width 71 height 15
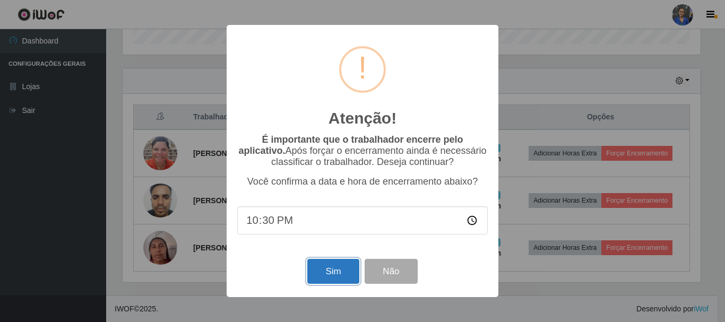
click at [339, 275] on button "Sim" at bounding box center [332, 271] width 51 height 25
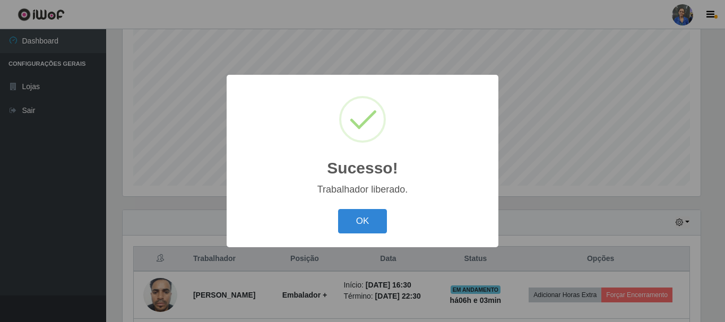
drag, startPoint x: 345, startPoint y: 222, endPoint x: 379, endPoint y: 223, distance: 34.0
click at [345, 223] on button "OK" at bounding box center [362, 221] width 49 height 25
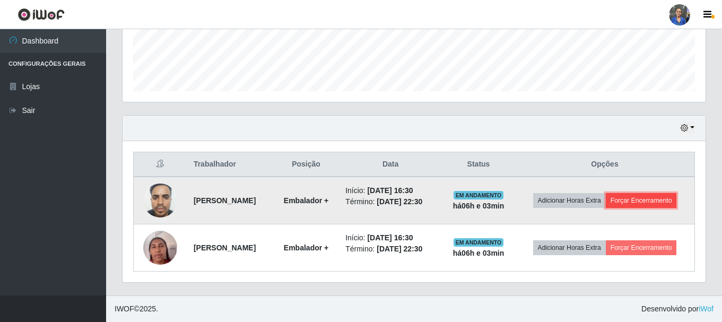
click at [635, 204] on button "Forçar Encerramento" at bounding box center [641, 200] width 71 height 15
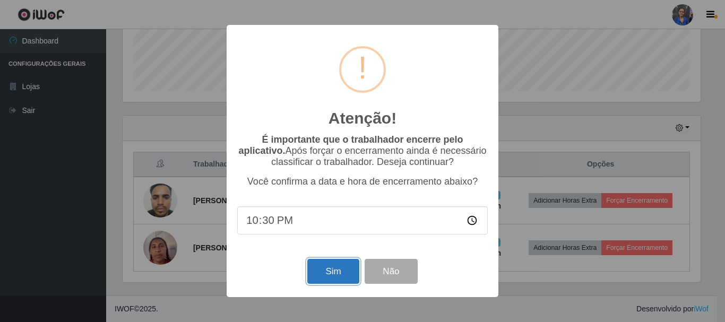
click at [327, 281] on button "Sim" at bounding box center [332, 271] width 51 height 25
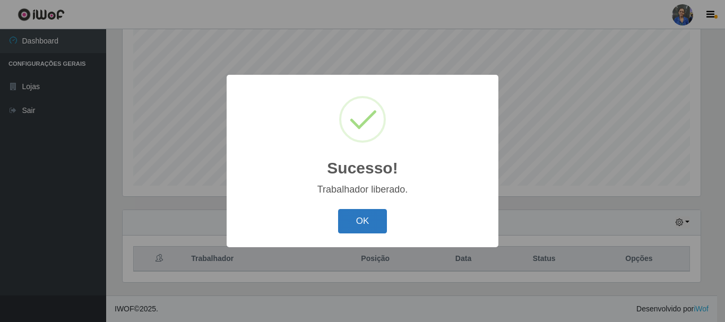
click at [342, 225] on button "OK" at bounding box center [362, 221] width 49 height 25
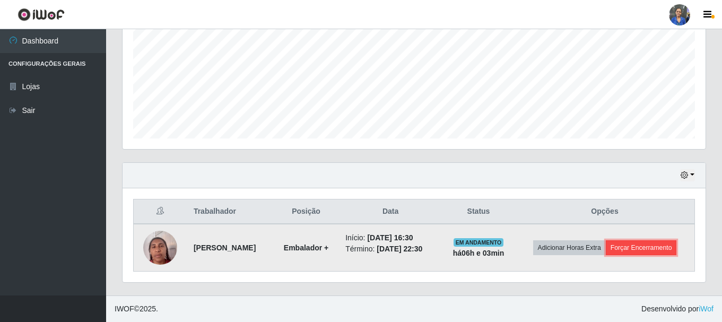
click at [646, 253] on button "Forçar Encerramento" at bounding box center [641, 247] width 71 height 15
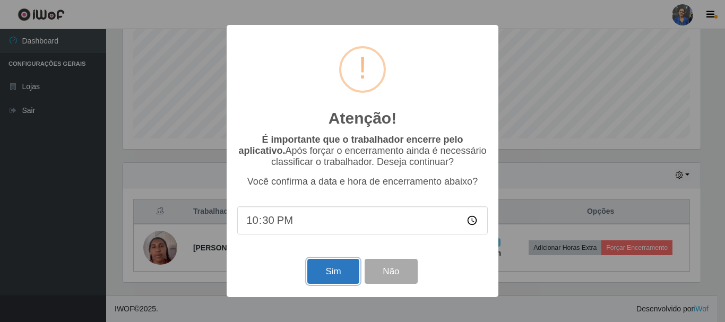
click at [343, 274] on button "Sim" at bounding box center [332, 271] width 51 height 25
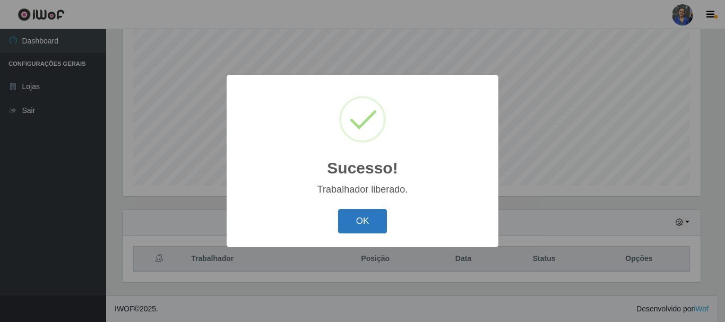
click at [364, 211] on button "OK" at bounding box center [362, 221] width 49 height 25
